Goal: Obtain resource: Download file/media

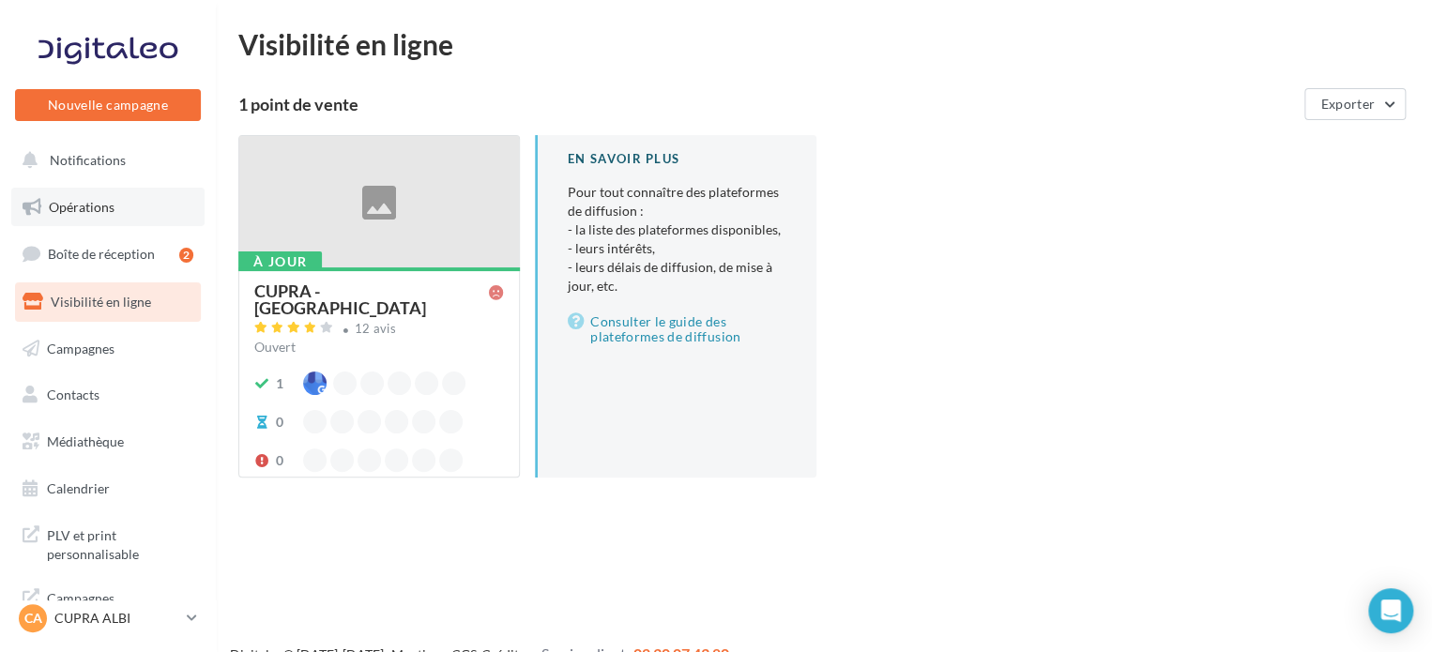
click at [84, 205] on span "Opérations" at bounding box center [82, 207] width 66 height 16
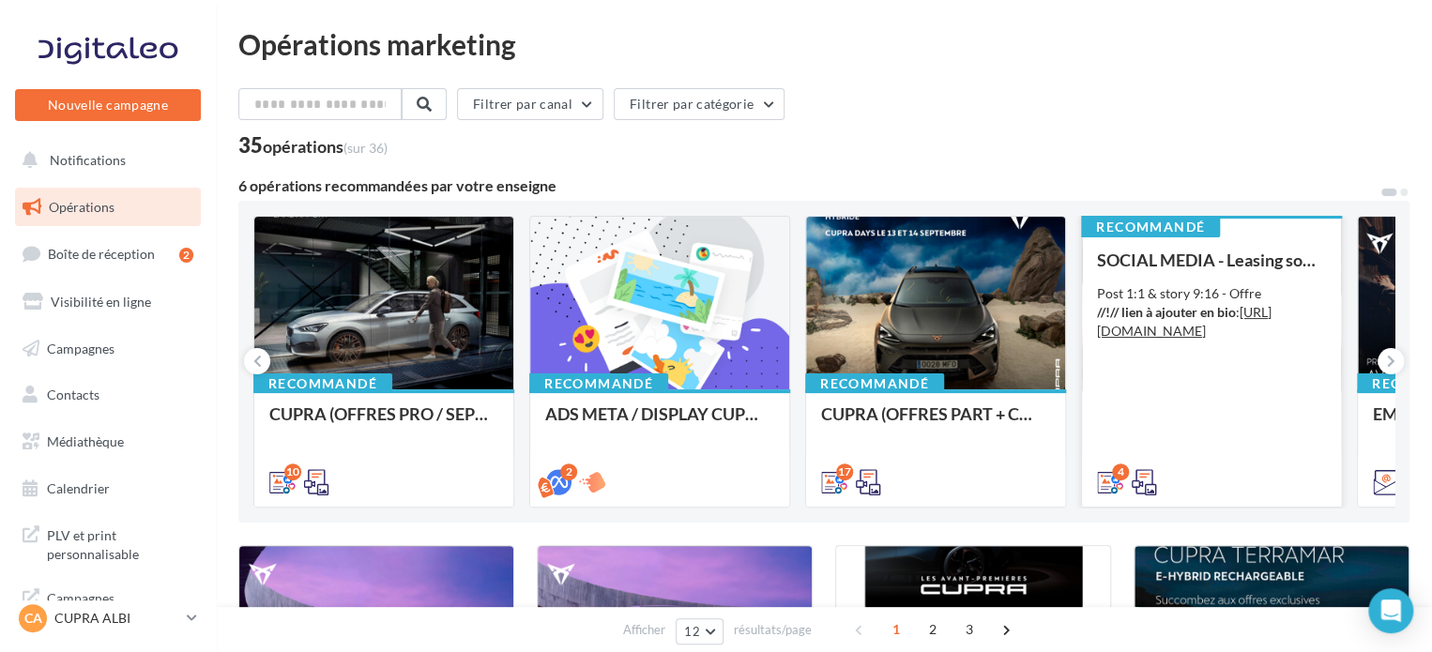
click at [1244, 401] on div "SOCIAL MEDIA - Leasing social électrique - CUPRA Born Post 1:1 & story 9:16 - O…" at bounding box center [1211, 370] width 229 height 239
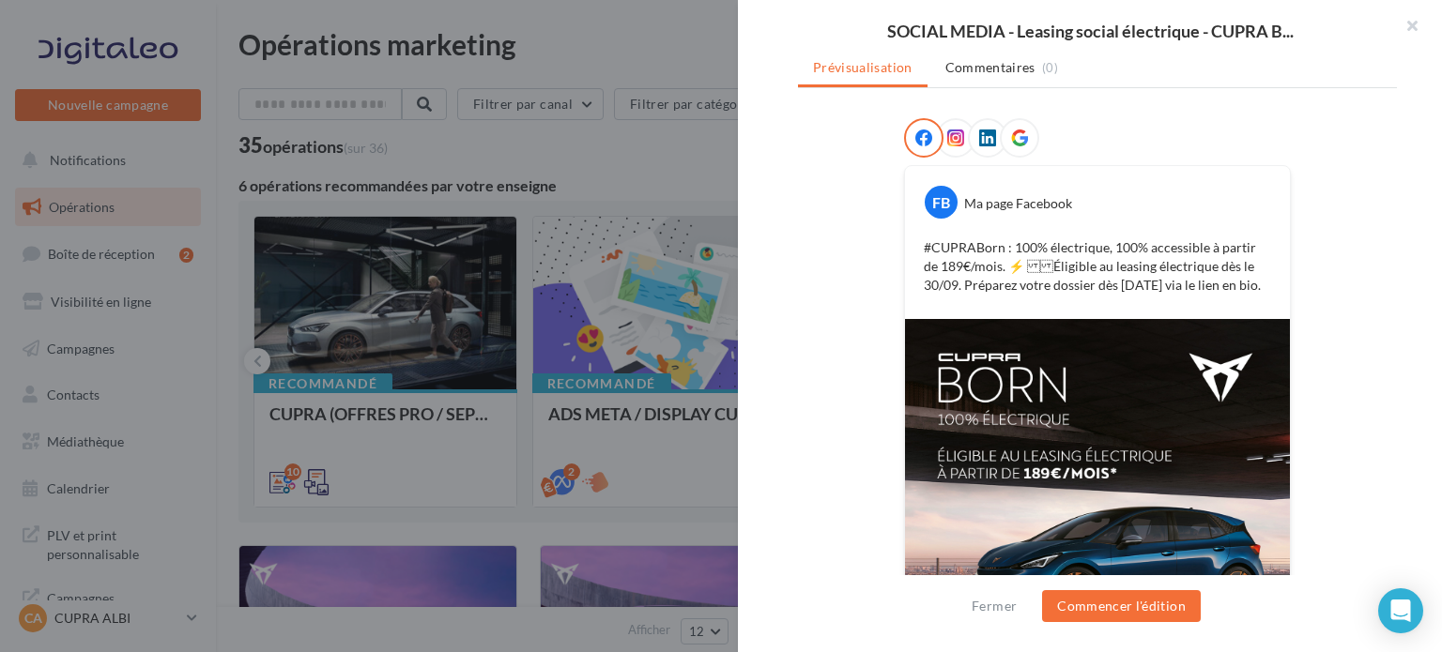
scroll to position [282, 0]
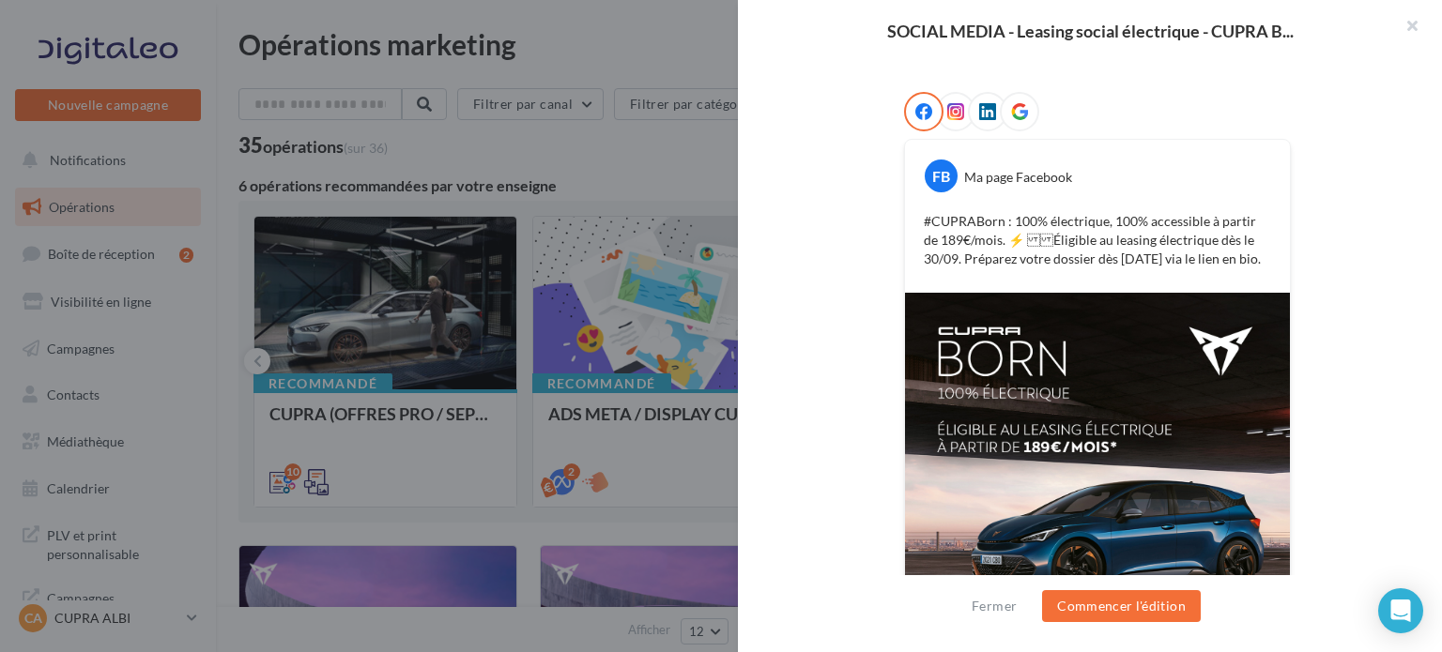
click at [947, 115] on icon at bounding box center [955, 111] width 17 height 17
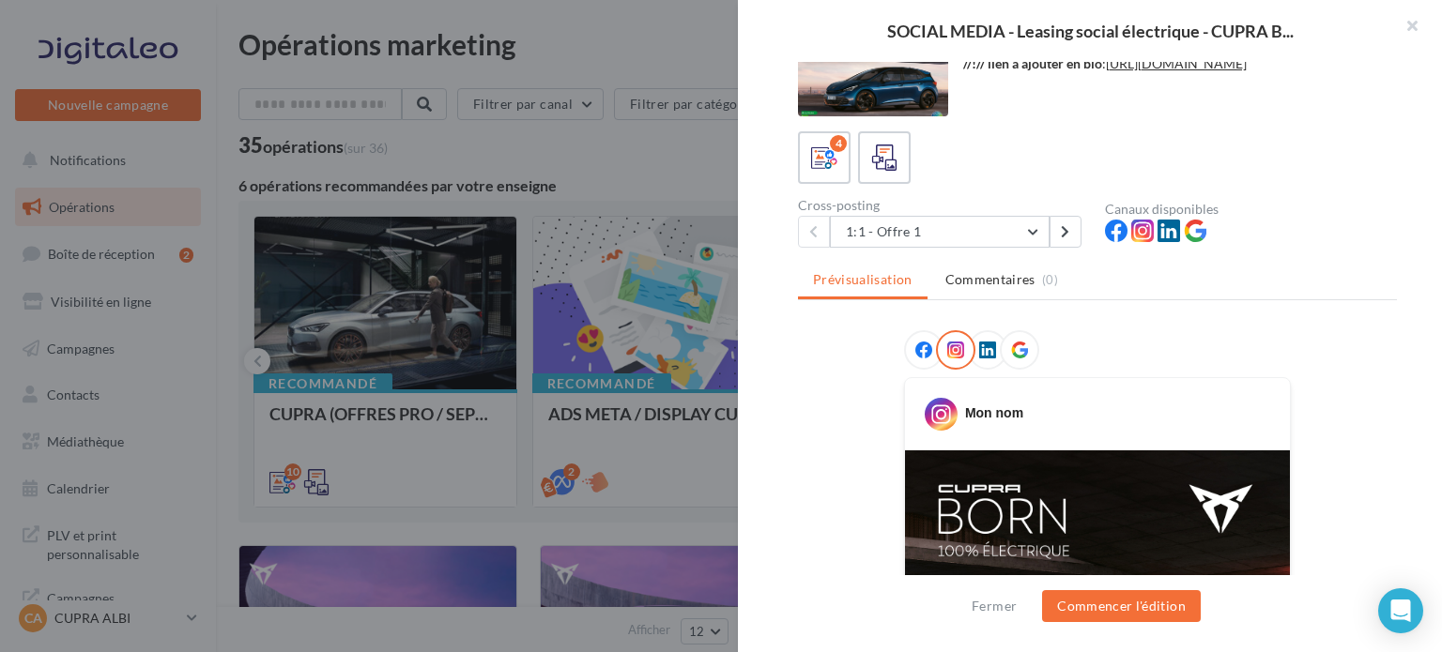
scroll to position [0, 0]
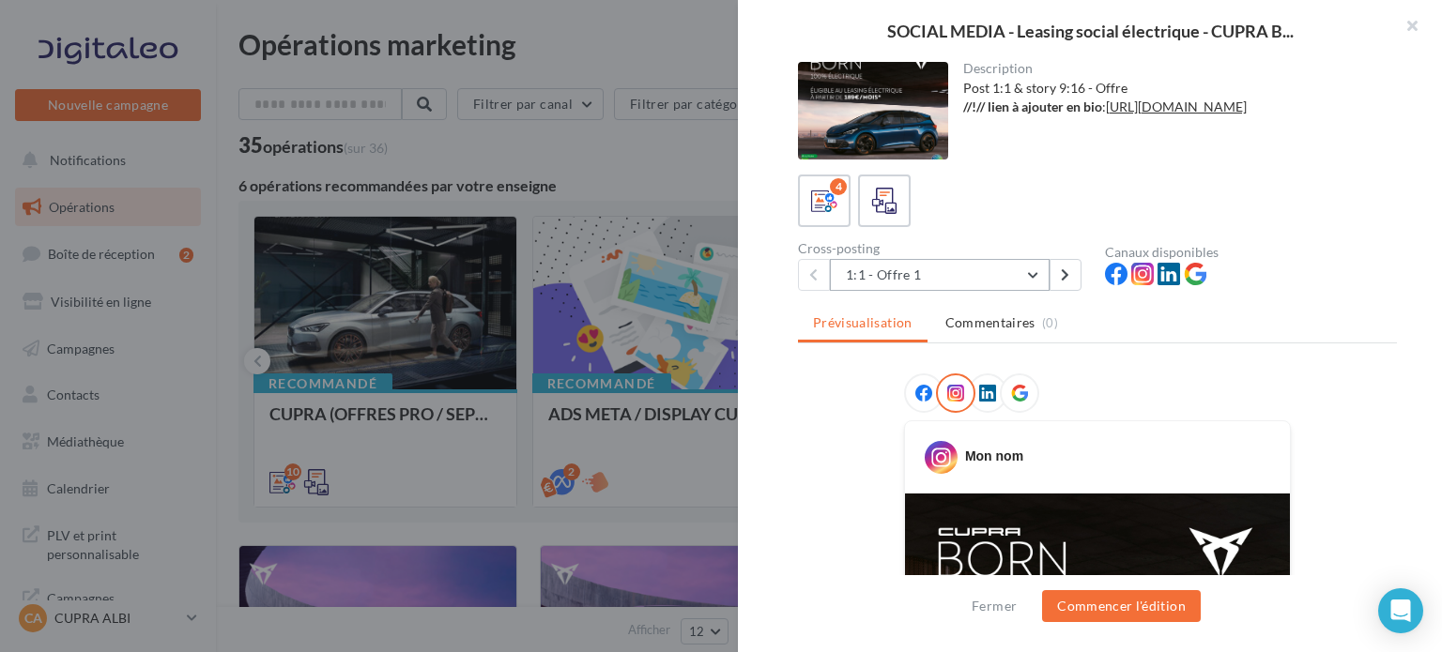
click at [1036, 269] on button "1:1 - Offre 1" at bounding box center [940, 275] width 220 height 32
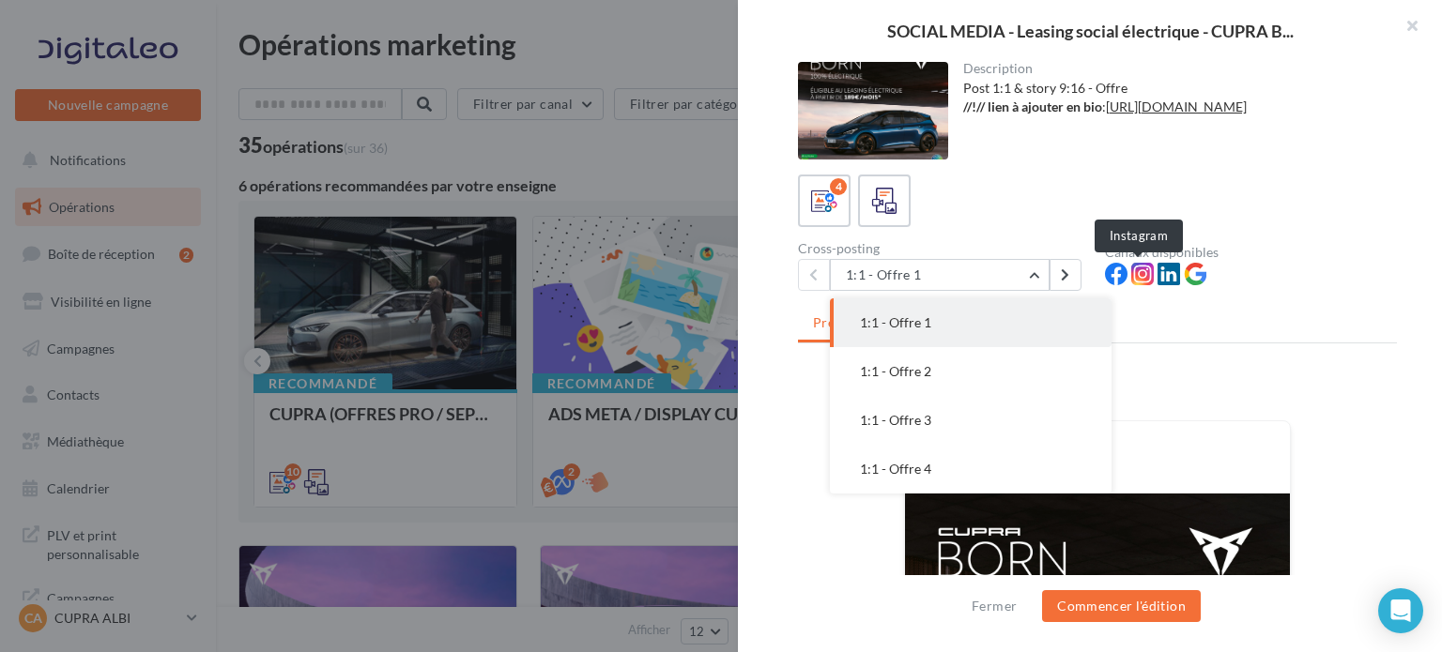
click at [1134, 277] on icon at bounding box center [1142, 274] width 23 height 23
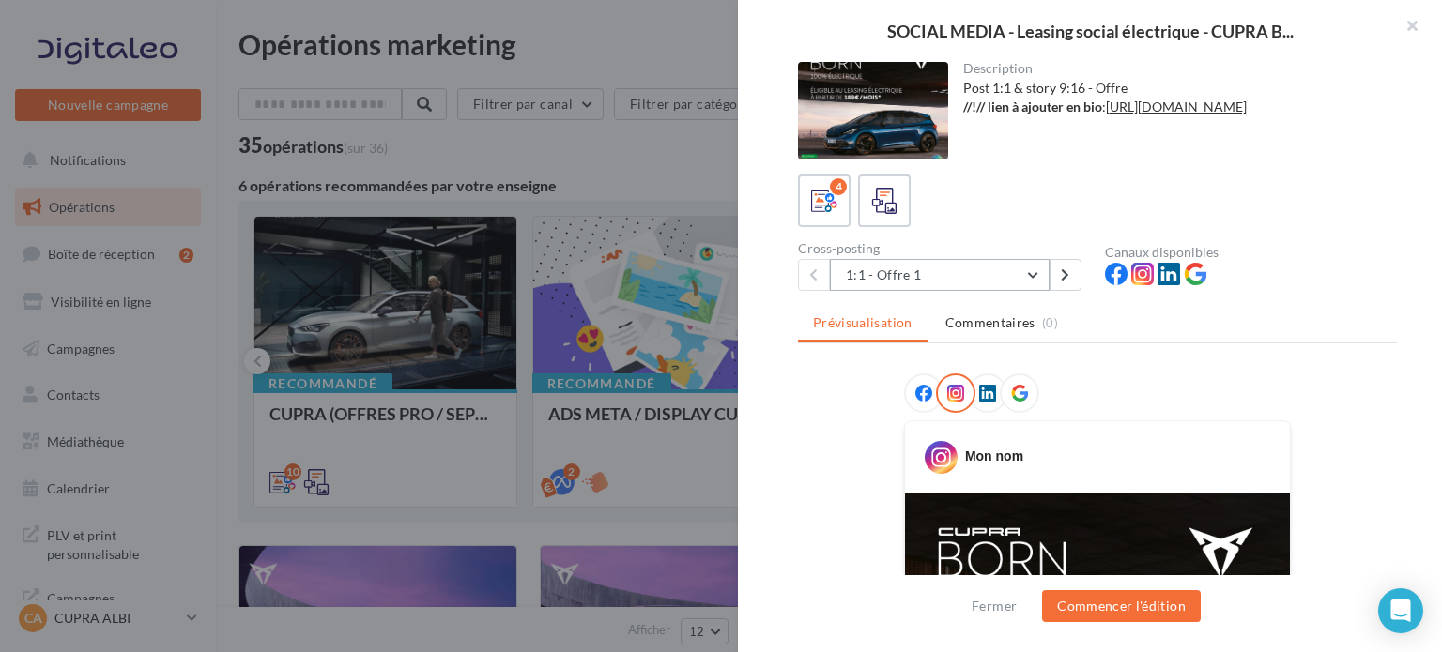
click at [1040, 275] on button "1:1 - Offre 1" at bounding box center [940, 275] width 220 height 32
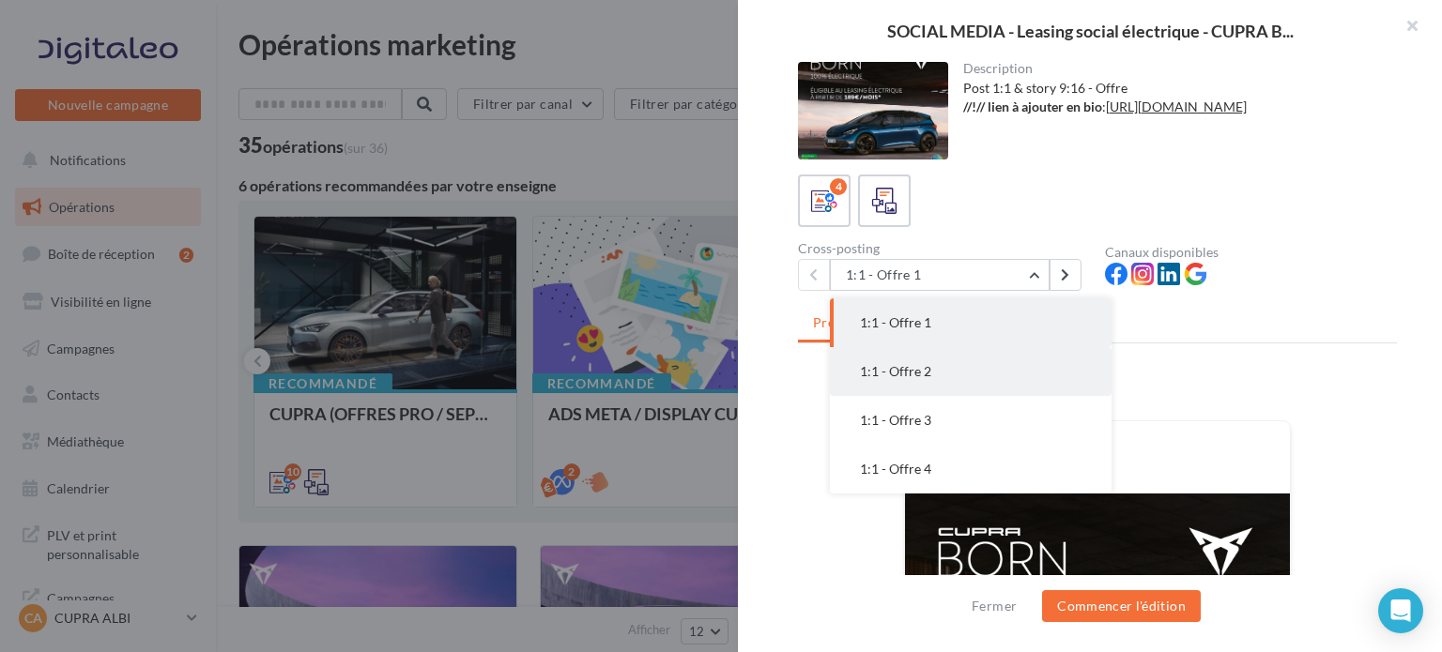
click at [1009, 354] on button "1:1 - Offre 2" at bounding box center [971, 371] width 282 height 49
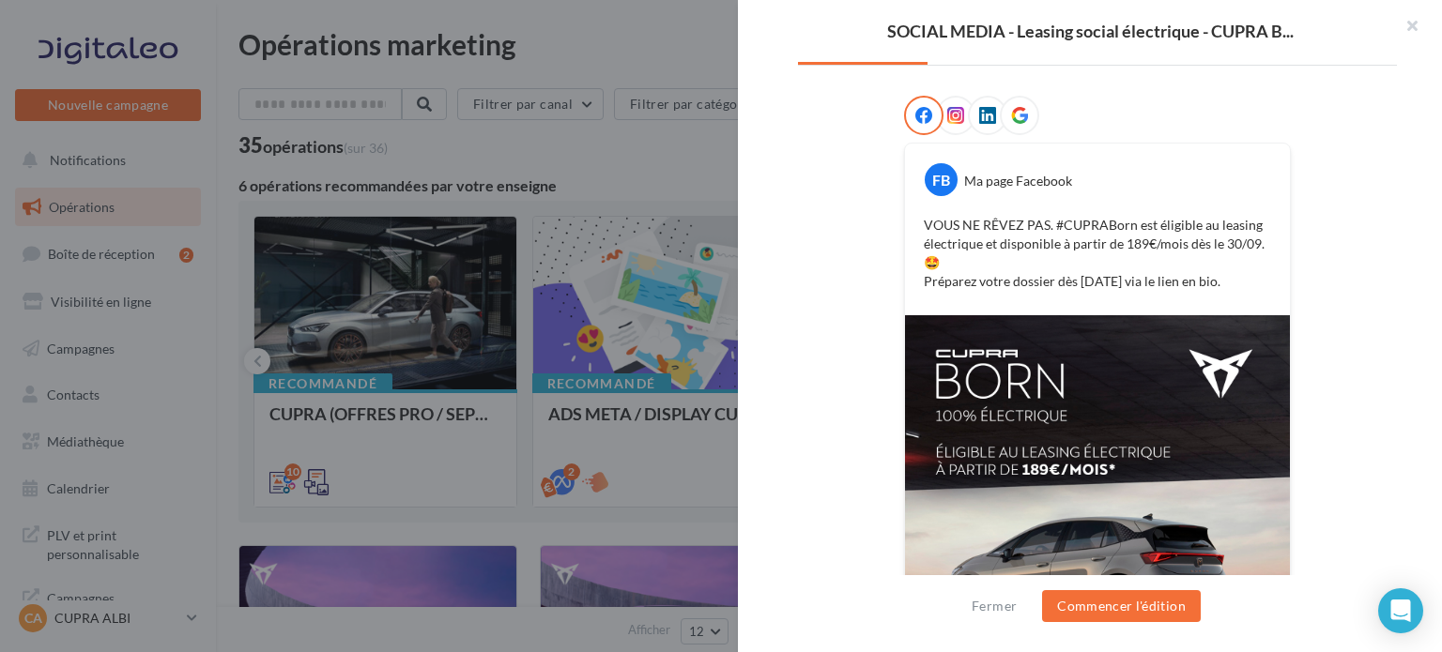
scroll to position [323, 0]
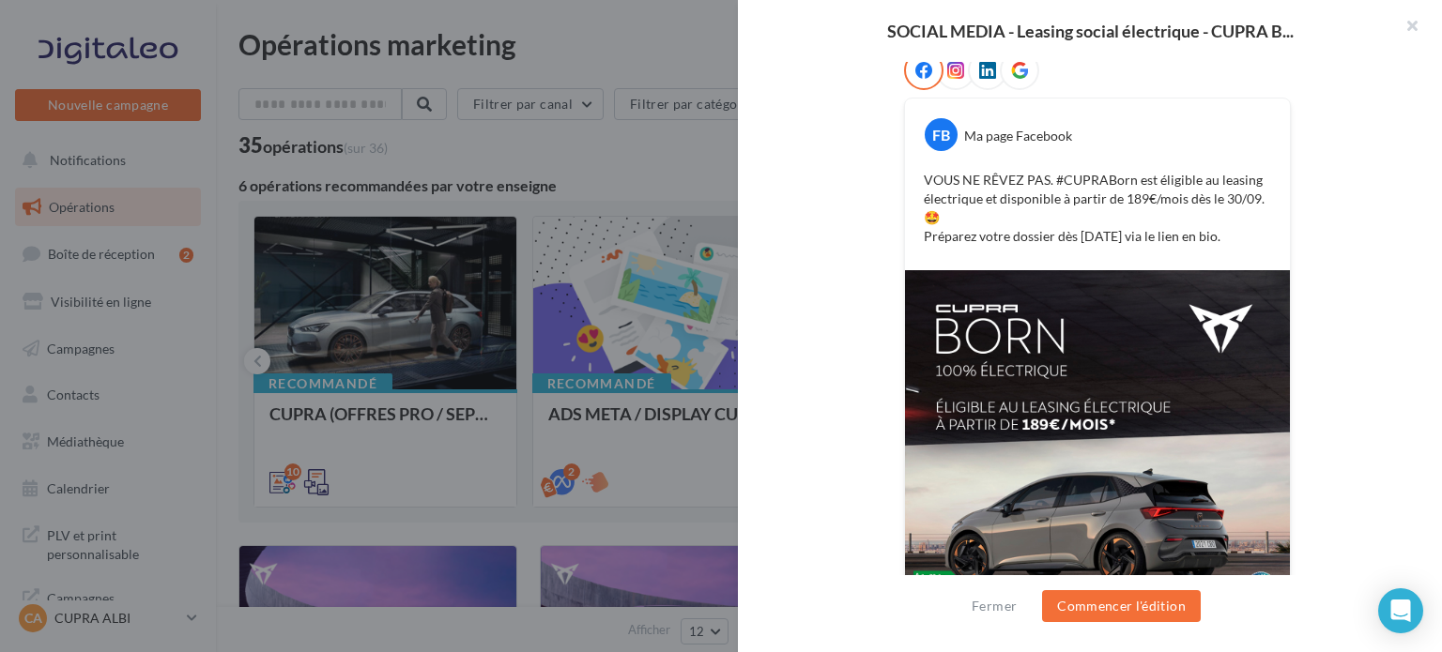
click at [950, 71] on icon at bounding box center [955, 70] width 17 height 17
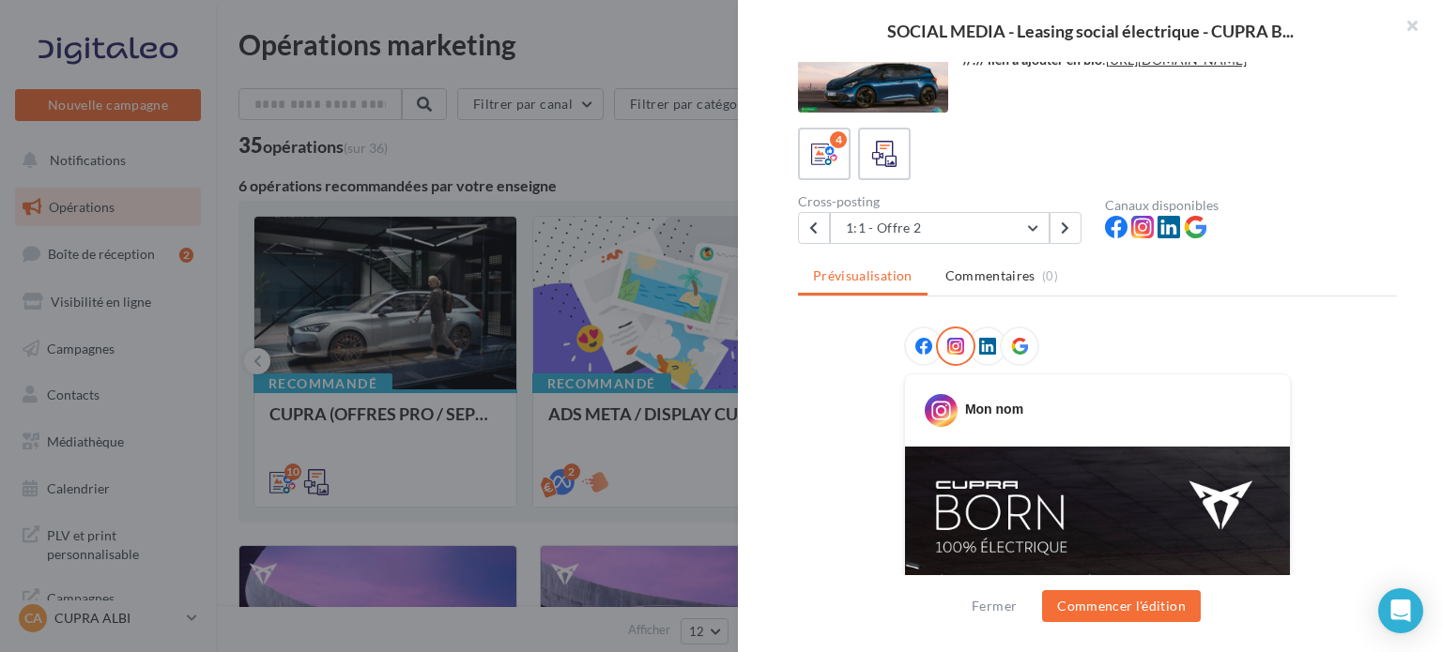
scroll to position [0, 0]
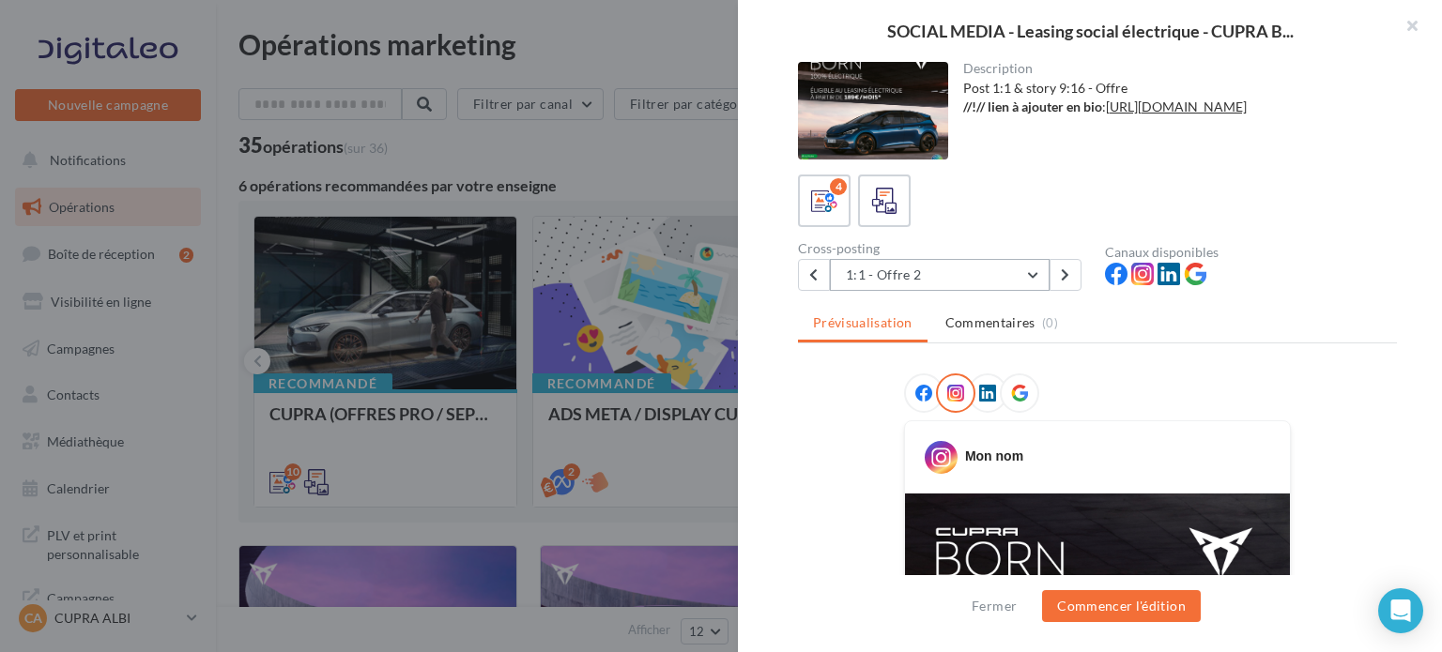
click at [1029, 273] on button "1:1 - Offre 2" at bounding box center [940, 275] width 220 height 32
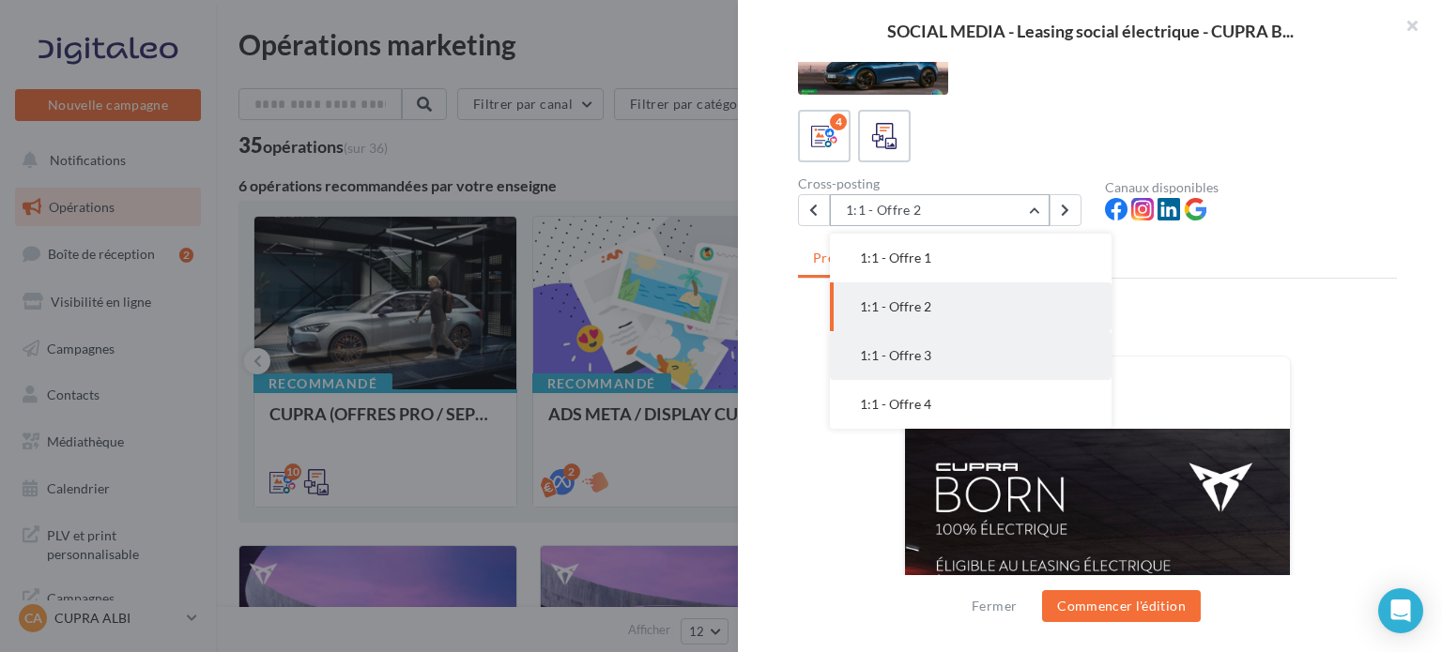
scroll to position [94, 0]
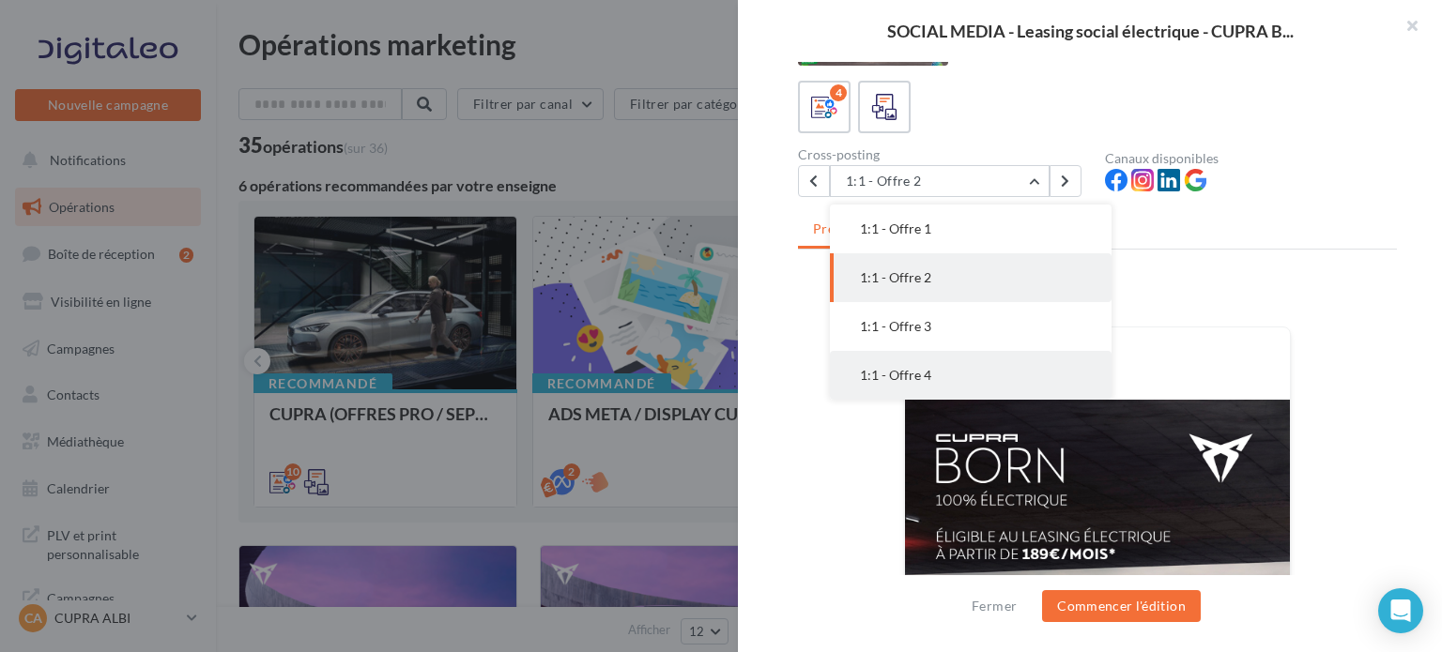
click at [965, 380] on button "1:1 - Offre 4" at bounding box center [971, 375] width 282 height 49
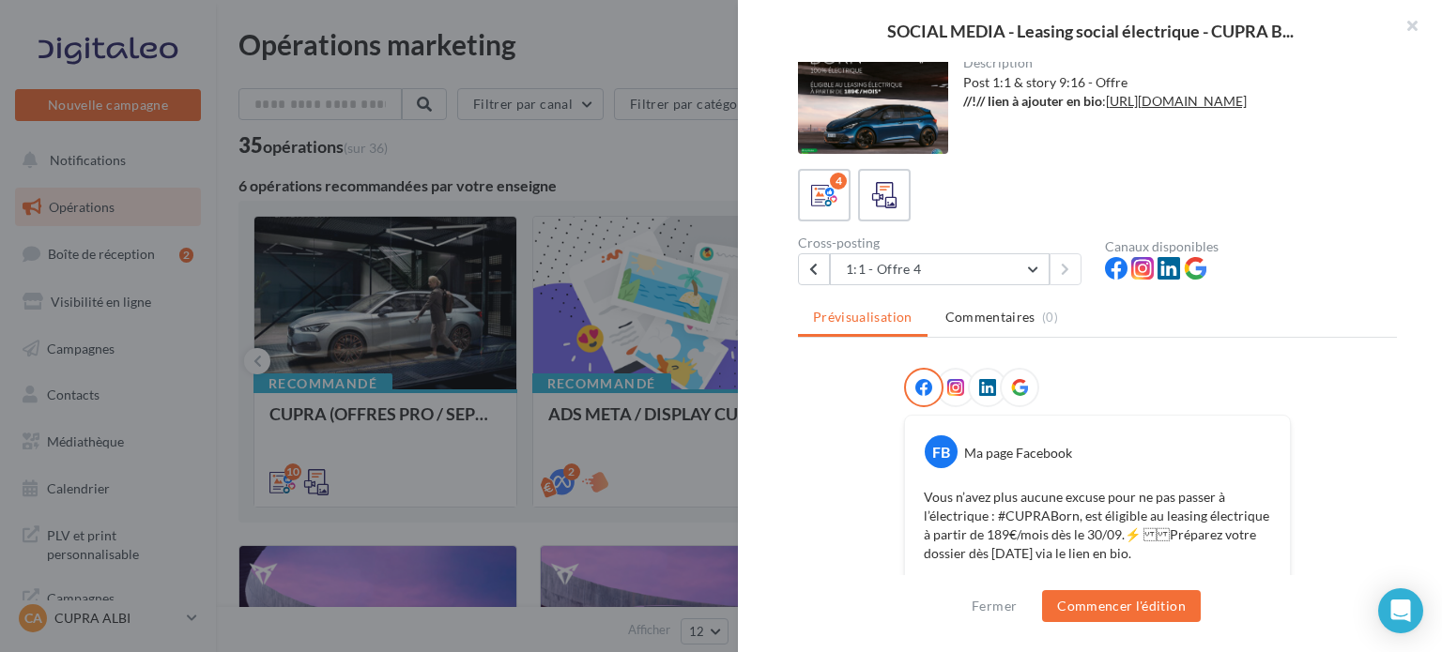
scroll to position [0, 0]
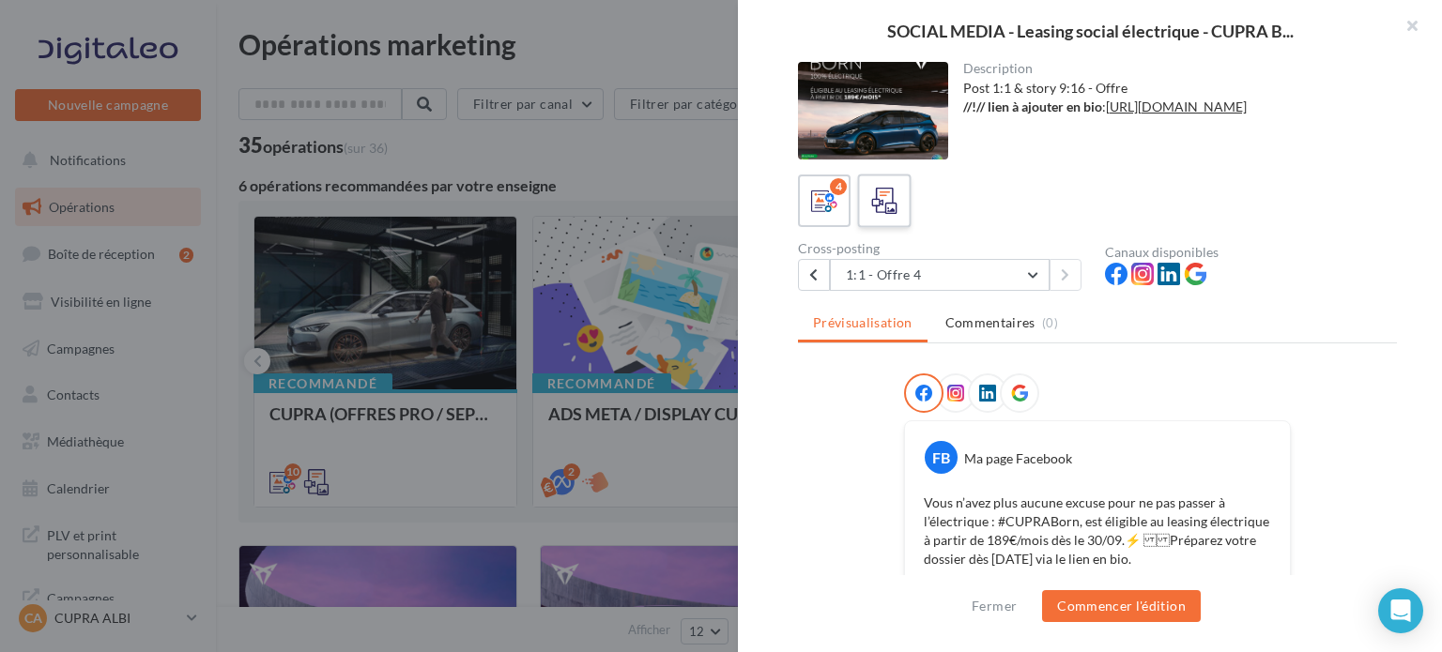
click at [886, 213] on icon at bounding box center [884, 201] width 27 height 27
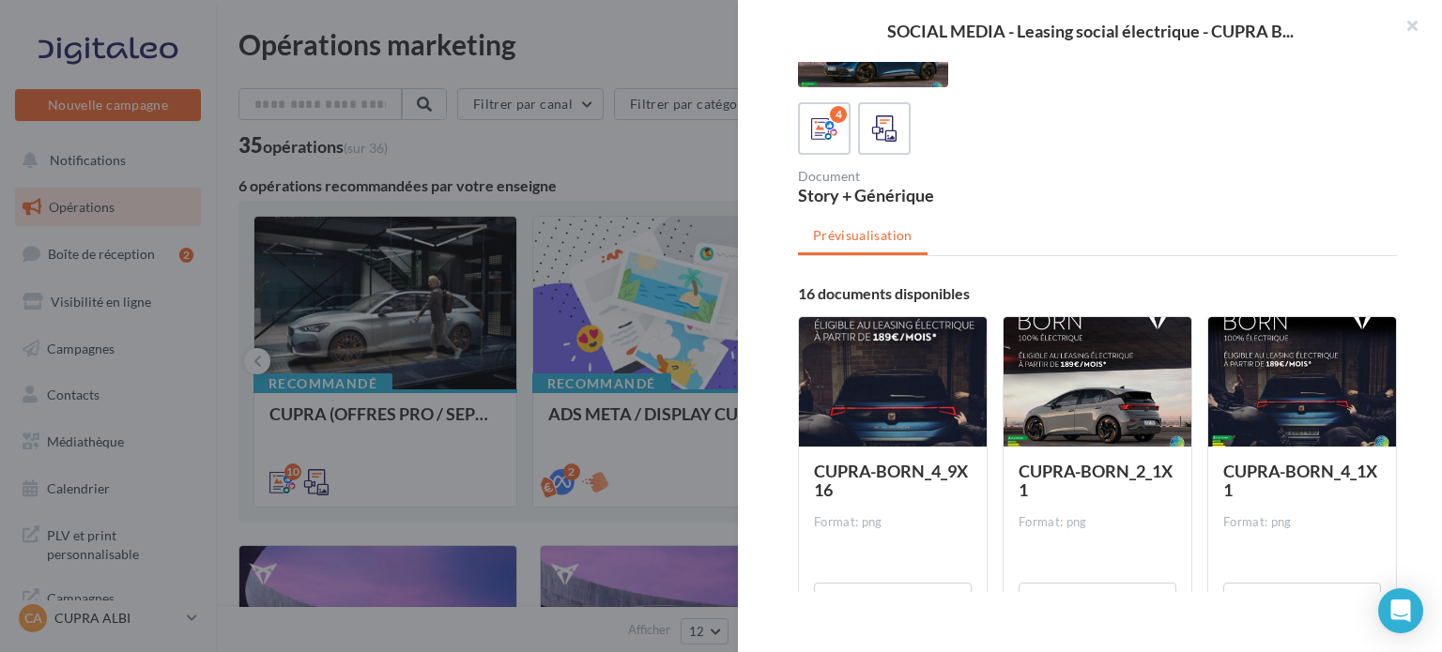
scroll to position [94, 0]
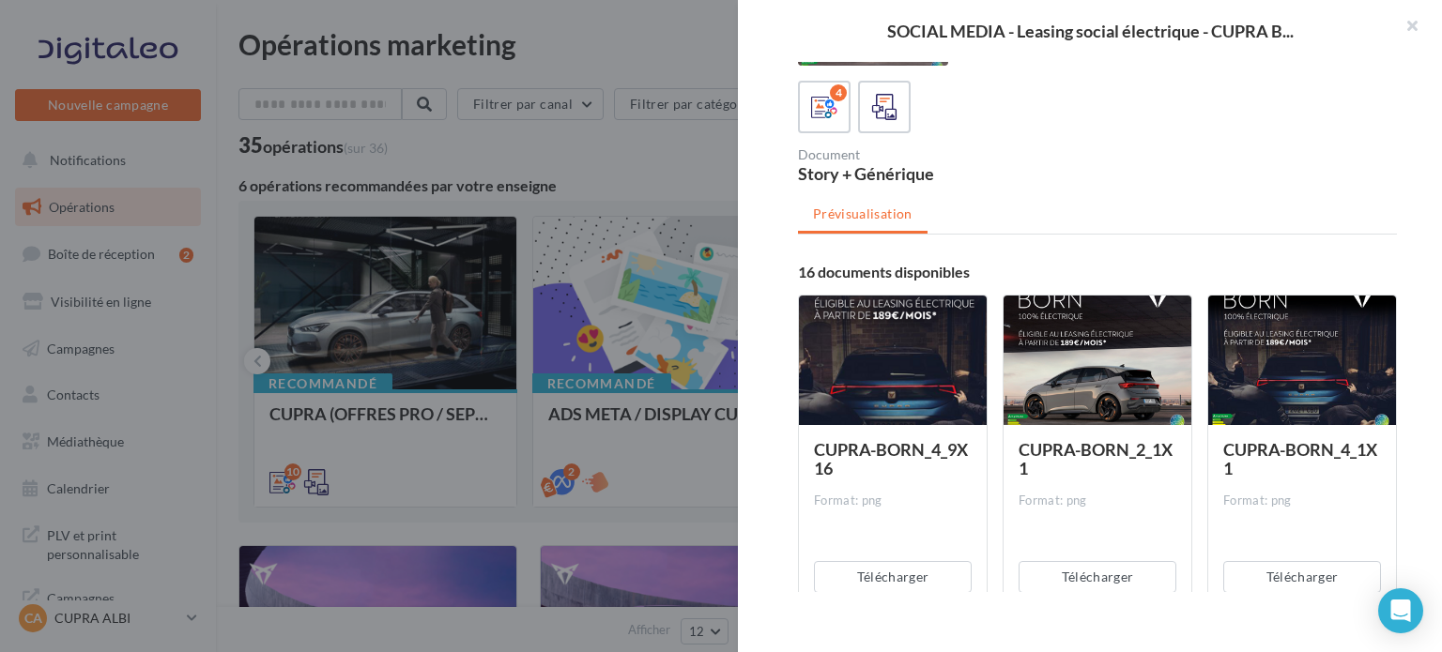
click at [911, 350] on div at bounding box center [893, 361] width 188 height 131
click at [897, 577] on button "Télécharger" at bounding box center [893, 577] width 158 height 32
